Goal: Task Accomplishment & Management: Use online tool/utility

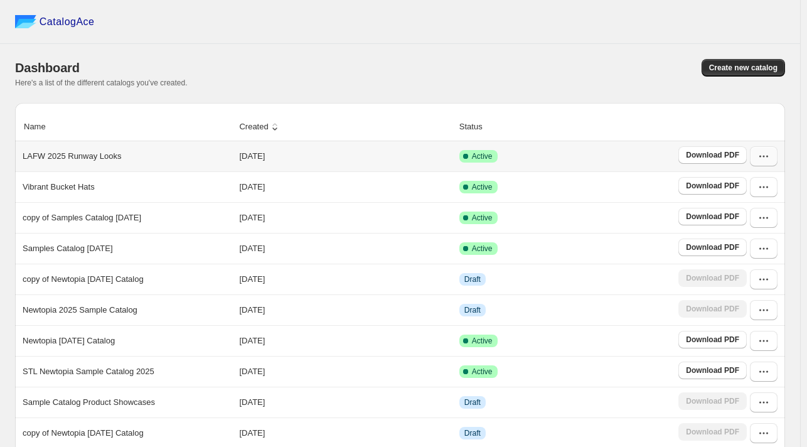
click at [770, 155] on icon "button" at bounding box center [764, 156] width 13 height 13
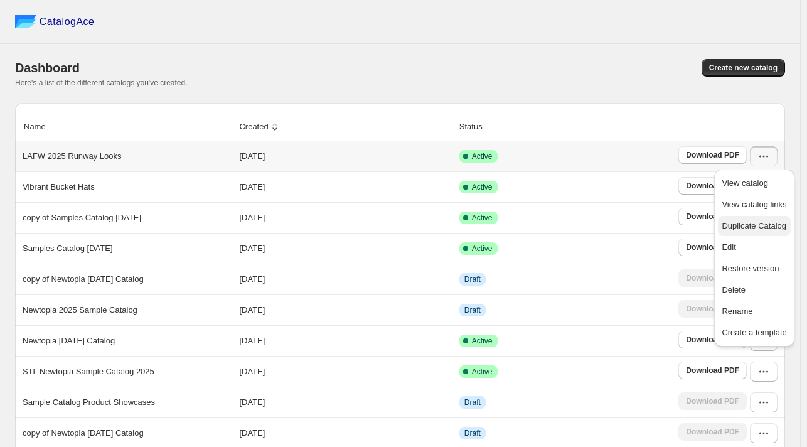
click at [760, 223] on span "Duplicate Catalog" at bounding box center [754, 225] width 65 height 9
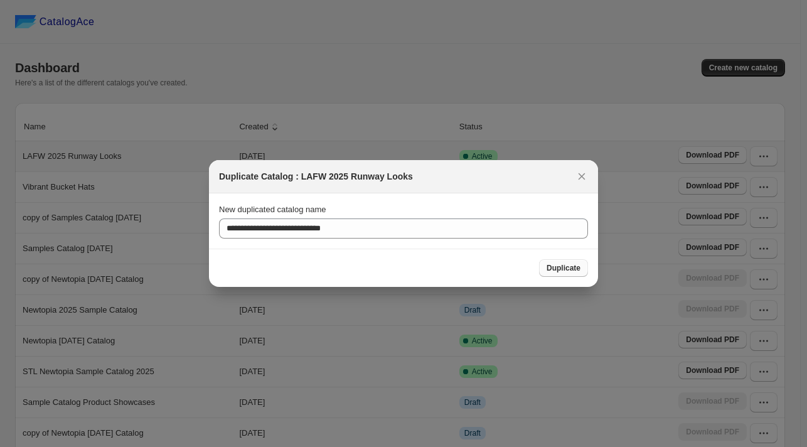
click at [550, 272] on span "Duplicate" at bounding box center [564, 268] width 34 height 10
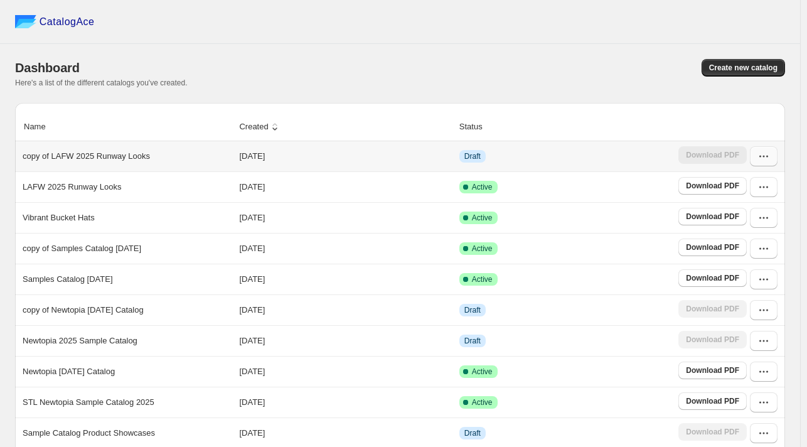
click at [770, 155] on icon "button" at bounding box center [764, 156] width 13 height 13
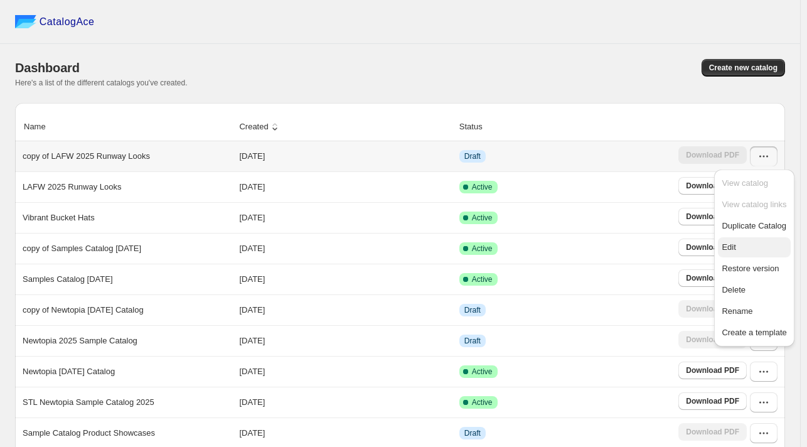
click at [729, 252] on span "Edit" at bounding box center [754, 247] width 65 height 13
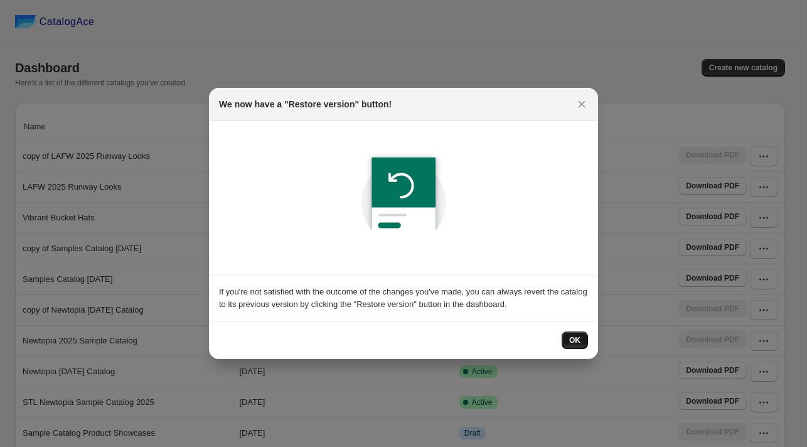
click at [571, 339] on span "OK" at bounding box center [574, 340] width 11 height 10
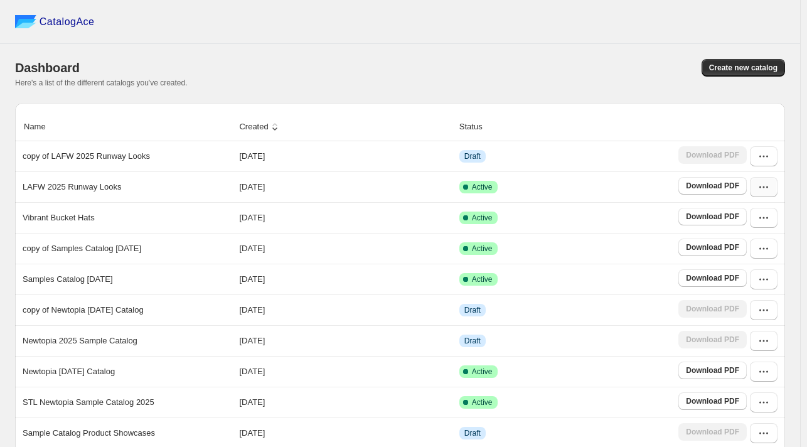
click at [766, 190] on icon "button" at bounding box center [764, 187] width 13 height 13
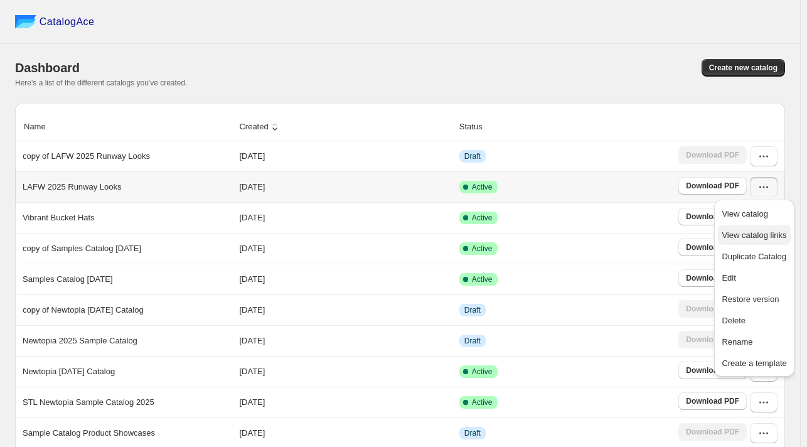
click at [758, 234] on span "View catalog links" at bounding box center [754, 234] width 65 height 9
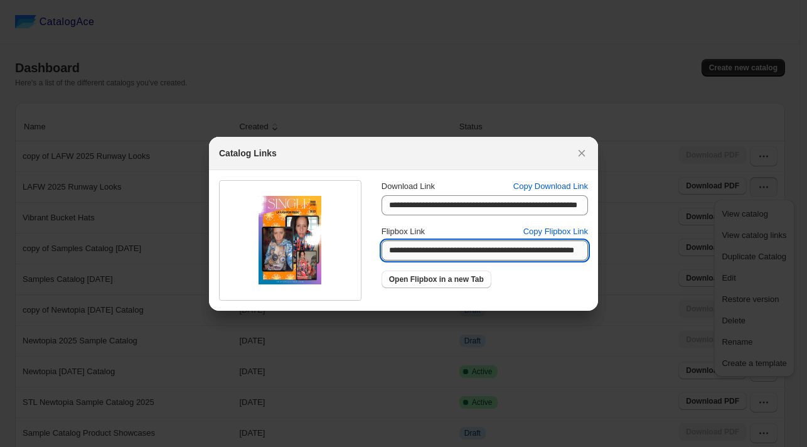
click at [384, 249] on input "**********" at bounding box center [485, 250] width 206 height 20
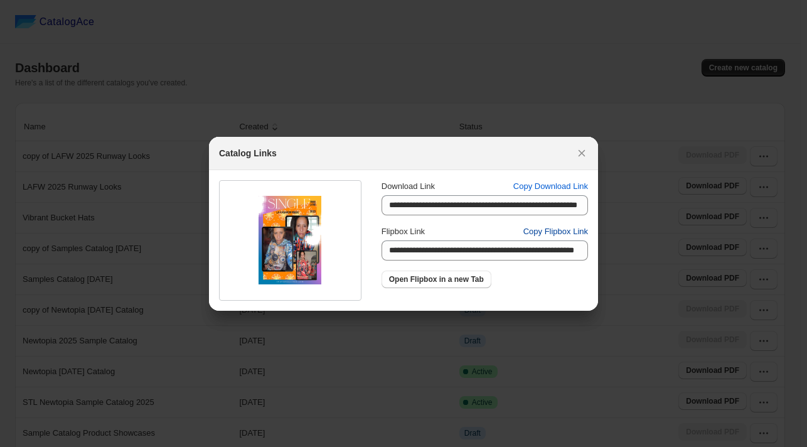
click at [542, 232] on span "Copy Flipbox Link" at bounding box center [555, 231] width 65 height 13
